Goal: Transaction & Acquisition: Purchase product/service

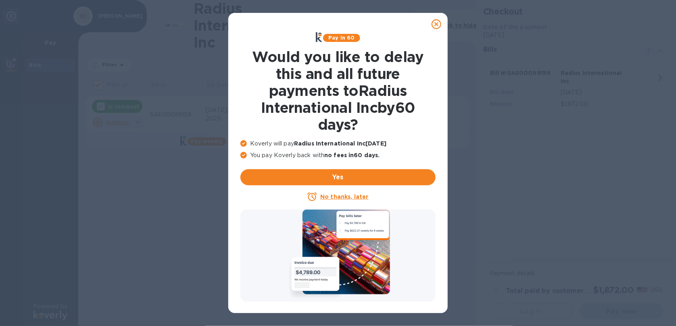
click at [334, 199] on u "No thanks, later" at bounding box center [344, 197] width 48 height 6
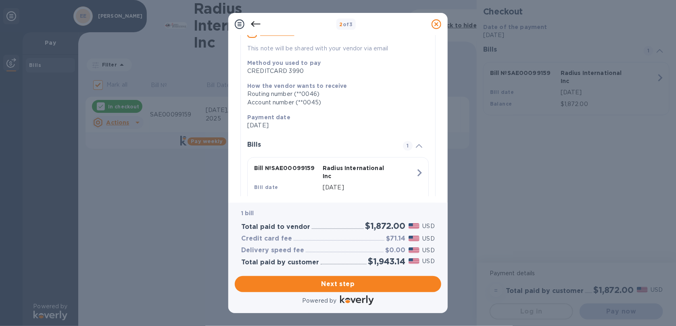
scroll to position [115, 0]
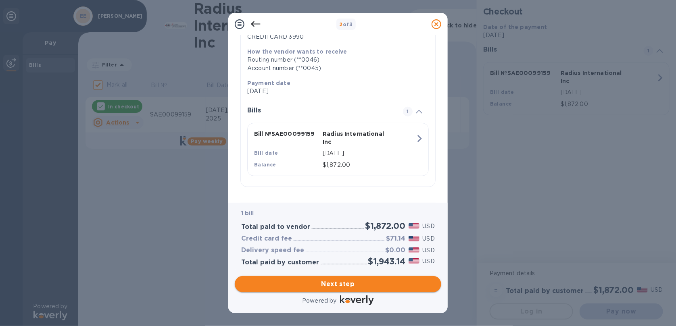
click at [362, 281] on span "Next step" at bounding box center [338, 284] width 194 height 10
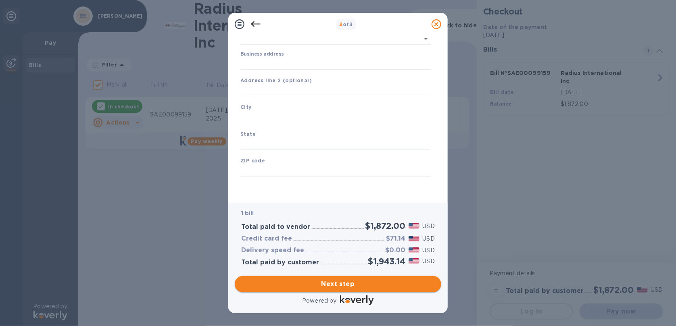
type input "[GEOGRAPHIC_DATA]"
click at [284, 66] on input "Business address" at bounding box center [335, 64] width 190 height 12
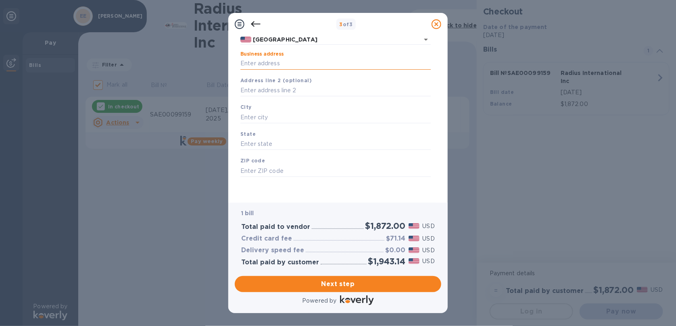
click at [281, 64] on input "Business address" at bounding box center [335, 64] width 190 height 12
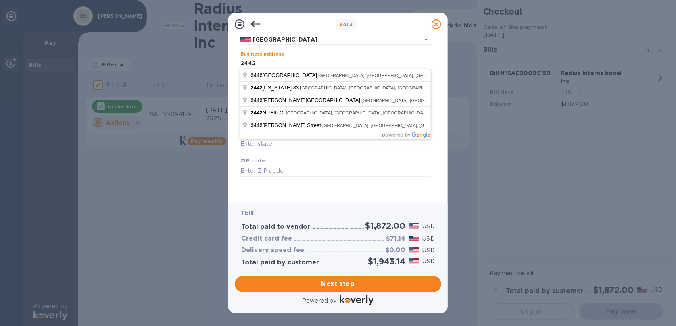
type input "[STREET_ADDRESS][PERSON_NAME]"
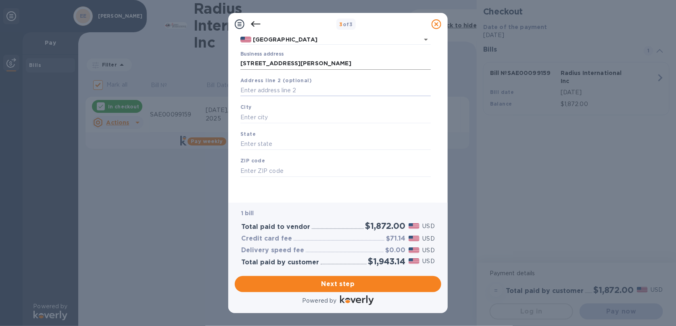
click at [313, 63] on input "[STREET_ADDRESS][PERSON_NAME]" at bounding box center [335, 64] width 190 height 12
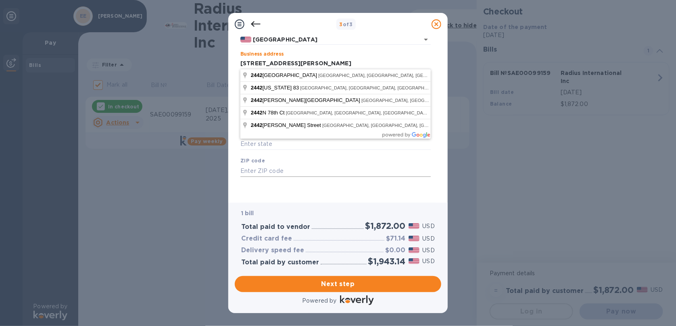
click at [336, 174] on input "text" at bounding box center [335, 171] width 190 height 12
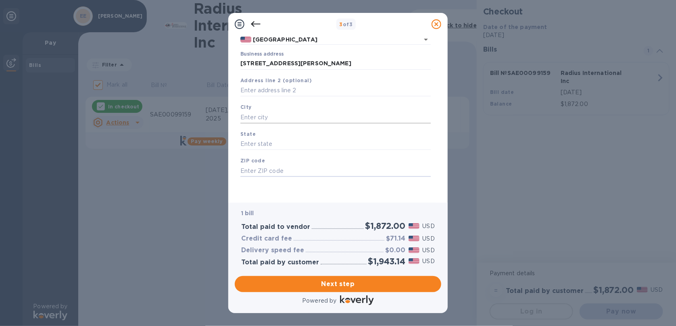
click at [272, 115] on input "text" at bounding box center [335, 117] width 190 height 12
type input "[GEOGRAPHIC_DATA]"
type input "IL"
type input "60025"
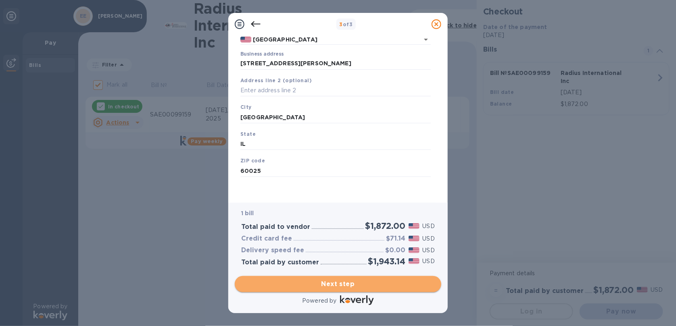
click at [349, 281] on span "Next step" at bounding box center [338, 284] width 194 height 10
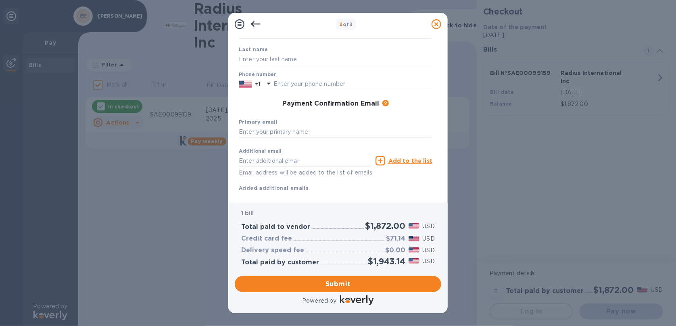
click at [353, 89] on input "text" at bounding box center [352, 84] width 159 height 12
click at [296, 132] on input "text" at bounding box center [336, 132] width 194 height 12
click at [265, 131] on input "224-4887799" at bounding box center [336, 132] width 194 height 12
drag, startPoint x: 277, startPoint y: 135, endPoint x: 175, endPoint y: 140, distance: 102.5
click at [175, 140] on div "3 of 3 Payment Contact Information First name Last name Phone number +1 Payment…" at bounding box center [338, 163] width 676 height 326
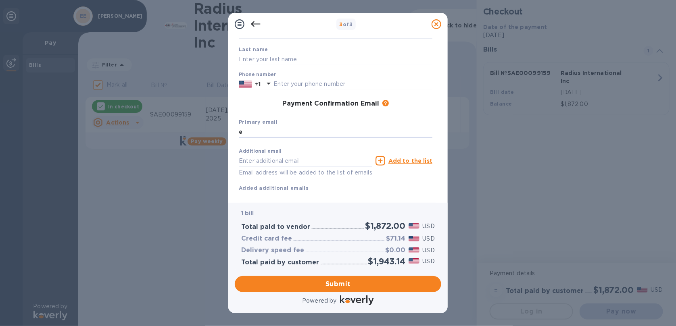
type input "e"
click at [289, 133] on input "e" at bounding box center [336, 132] width 194 height 12
paste input "[EMAIL_ADDRESS][DOMAIN_NAME]"
type input "[EMAIL_ADDRESS][DOMAIN_NAME]"
click at [325, 88] on input "text" at bounding box center [352, 84] width 159 height 12
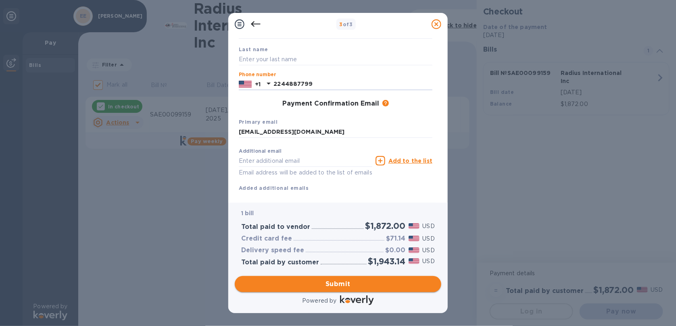
type input "2244887799"
click at [354, 286] on span "Submit" at bounding box center [338, 284] width 194 height 10
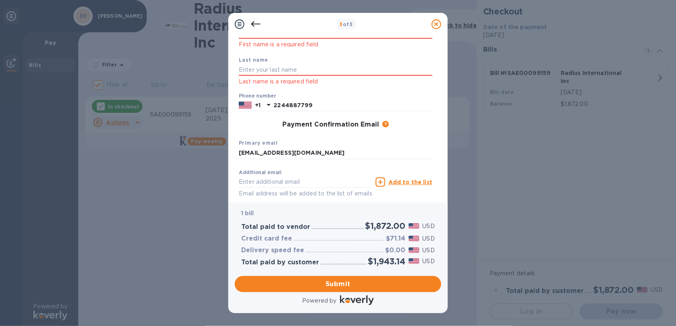
click at [285, 43] on p "First name is a required field" at bounding box center [336, 44] width 194 height 9
click at [285, 44] on p "First name is a required field" at bounding box center [336, 44] width 194 height 9
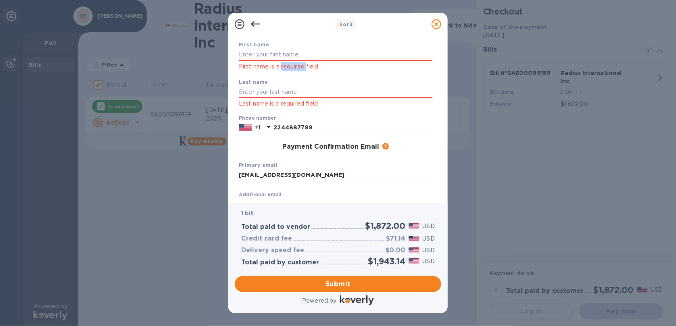
scroll to position [28, 0]
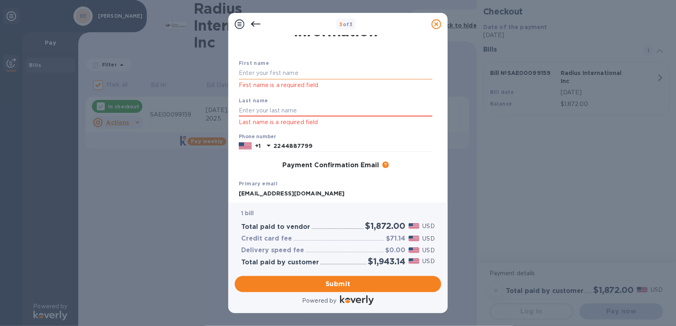
click at [261, 72] on input "text" at bounding box center [336, 73] width 194 height 12
click at [268, 70] on input "[PERSON_NAME]" at bounding box center [336, 73] width 194 height 12
drag, startPoint x: 305, startPoint y: 68, endPoint x: 302, endPoint y: 78, distance: 10.8
click at [303, 77] on input "[PERSON_NAME]" at bounding box center [336, 73] width 194 height 12
type input "[PERSON_NAME]"
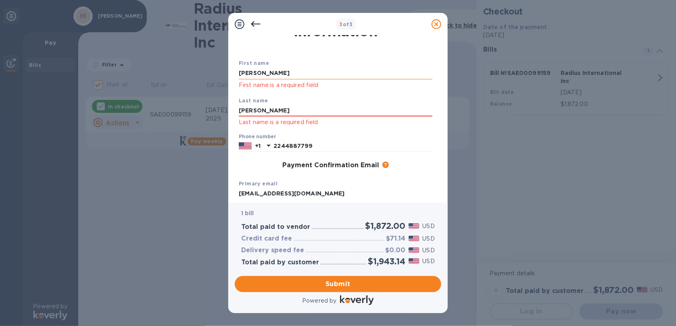
type input "[PERSON_NAME]"
click at [295, 71] on input "[PERSON_NAME]" at bounding box center [336, 73] width 194 height 12
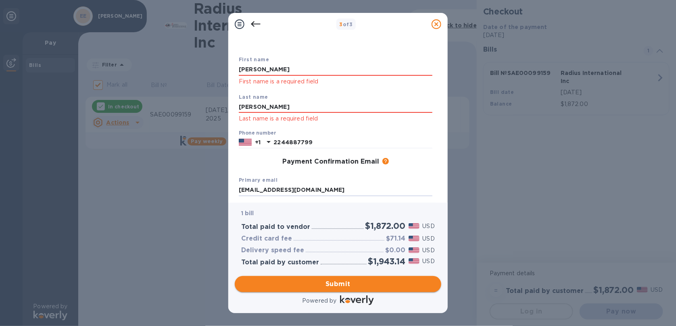
click at [347, 283] on span "Submit" at bounding box center [338, 284] width 194 height 10
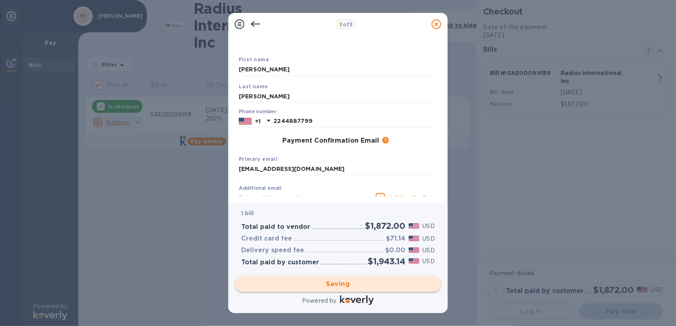
checkbox input "false"
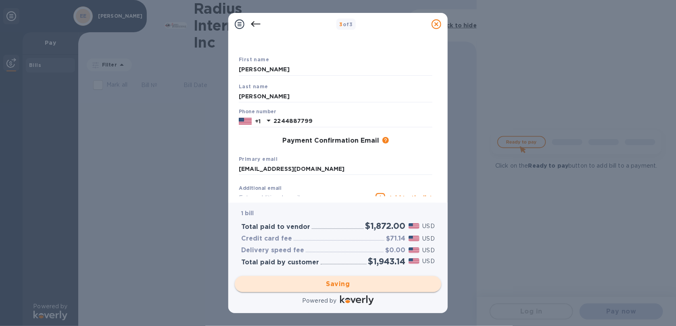
scroll to position [0, 0]
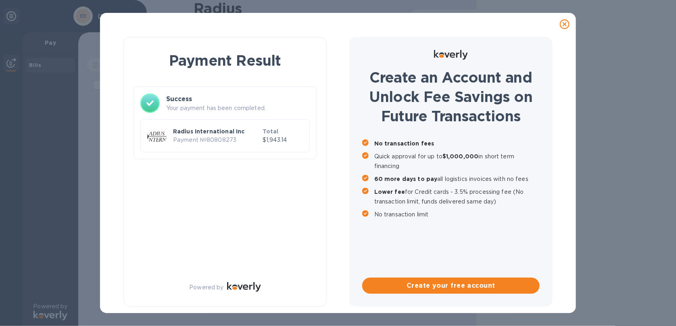
drag, startPoint x: 580, startPoint y: 20, endPoint x: 567, endPoint y: 23, distance: 14.1
click at [580, 20] on div "Payment Result Success Your payment has been completed. Radius International In…" at bounding box center [338, 163] width 676 height 326
